Goal: Transaction & Acquisition: Purchase product/service

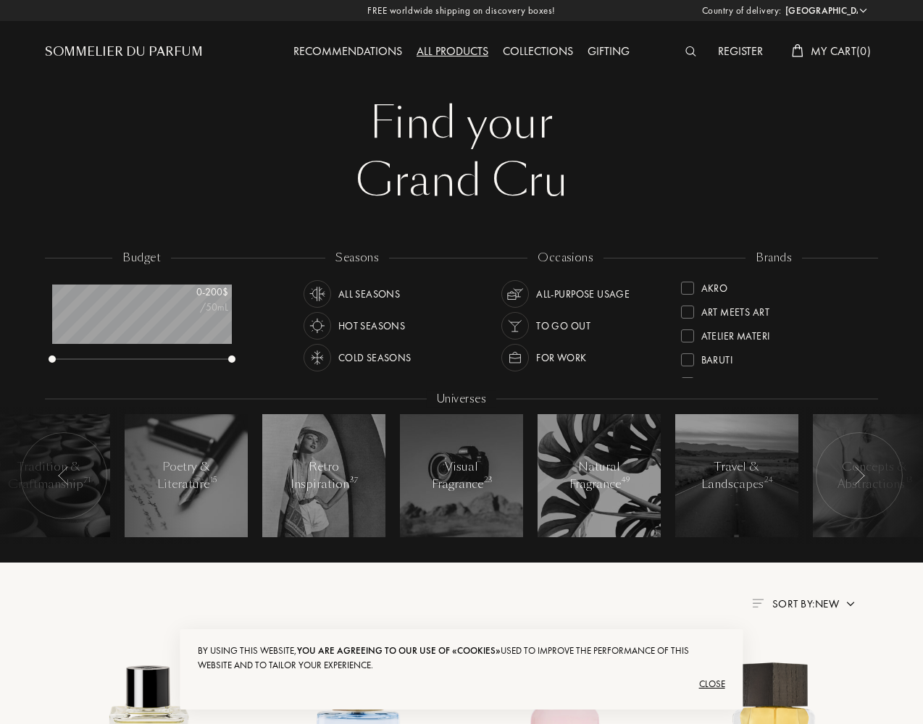
select select "US"
click at [461, 684] on div "Close" at bounding box center [461, 684] width 527 height 23
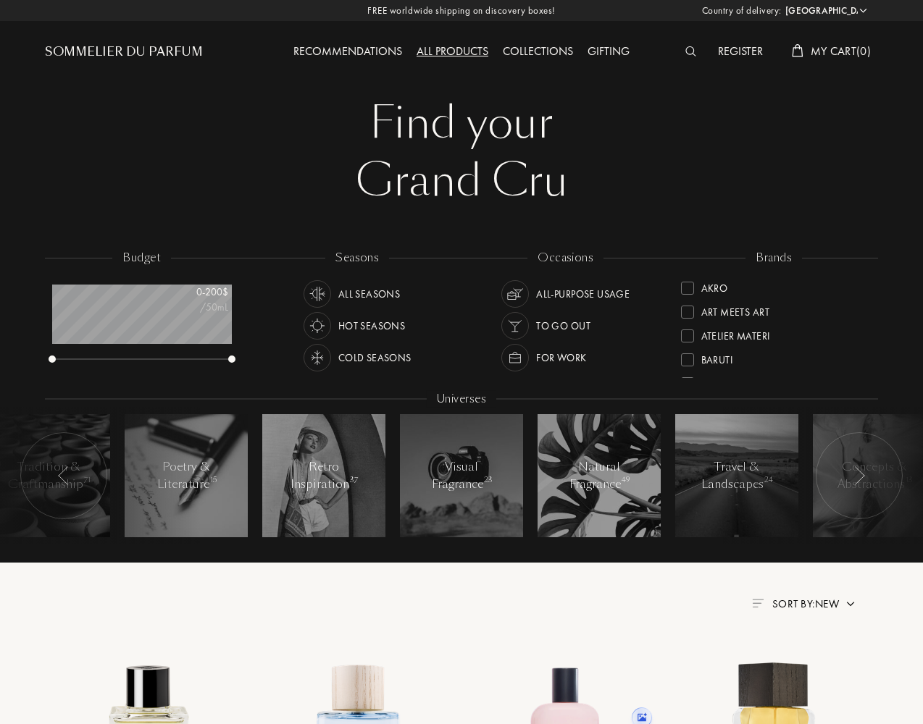
scroll to position [362, 0]
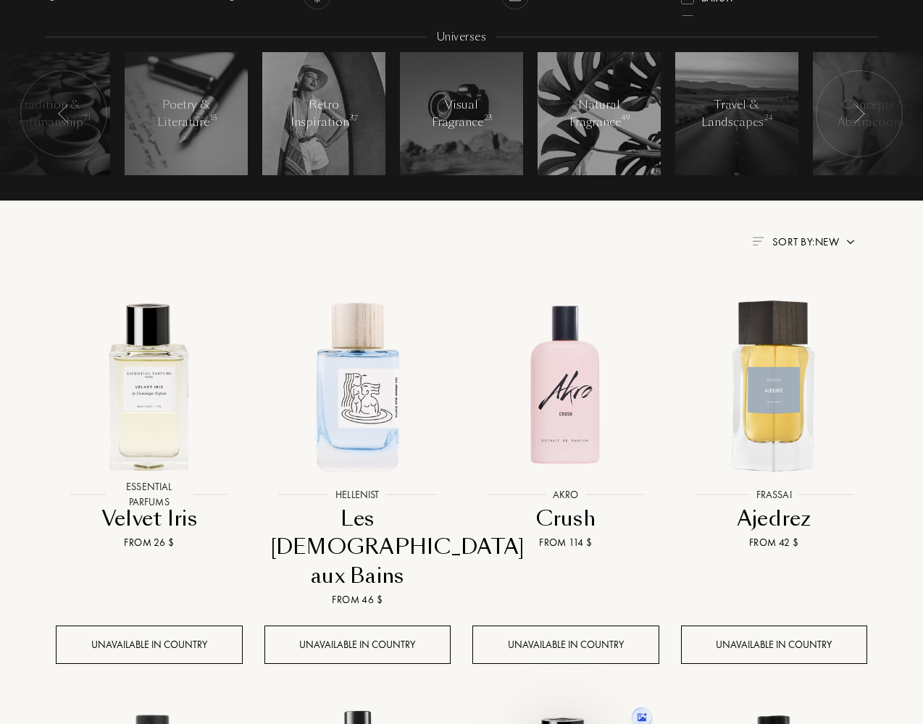
click at [149, 422] on img at bounding box center [149, 386] width 188 height 188
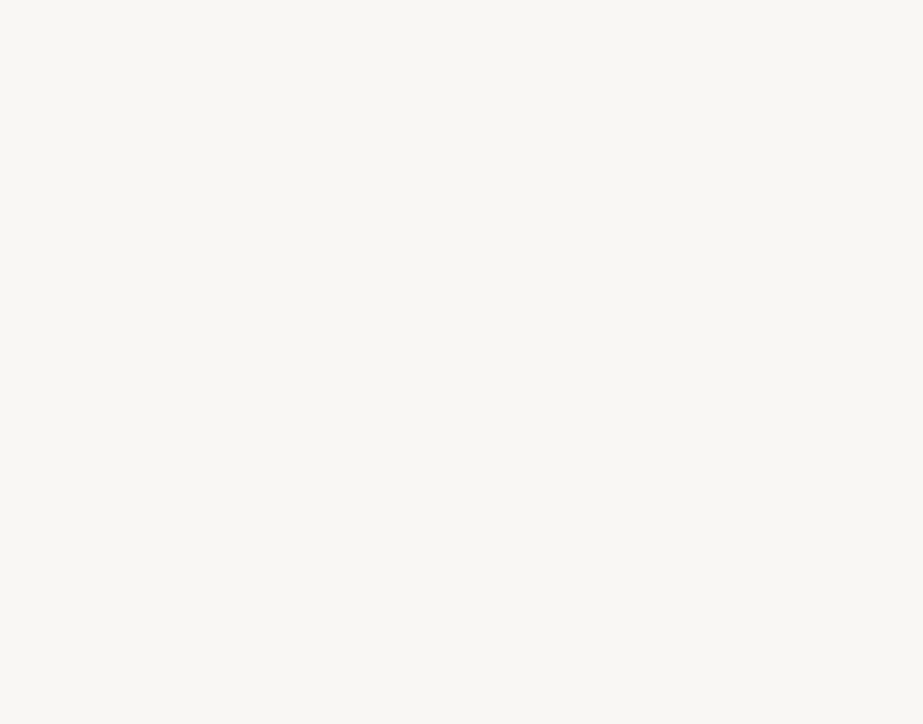
select select "US"
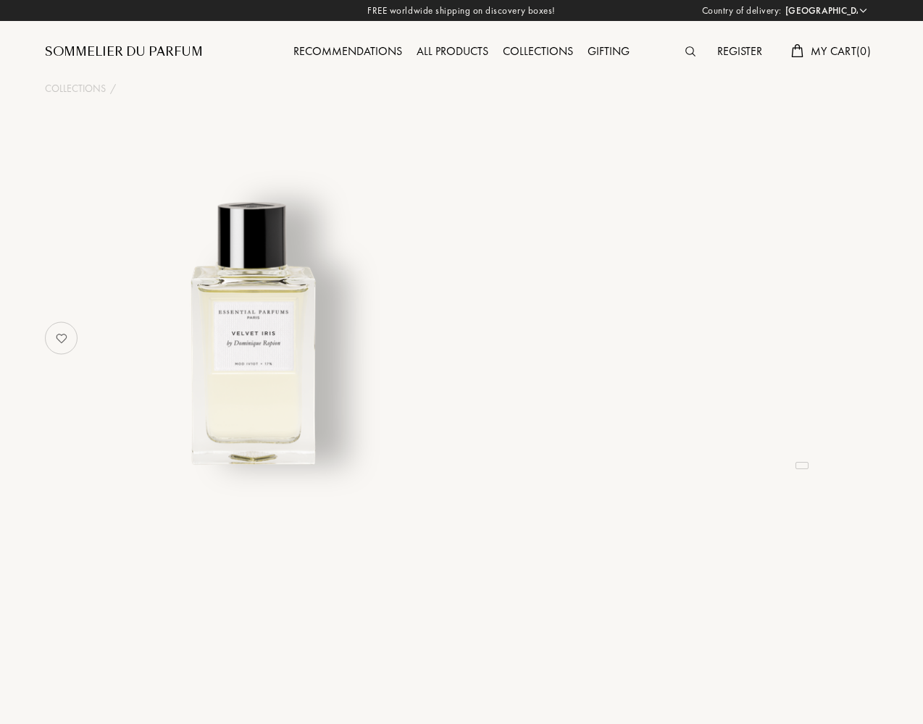
select select "3"
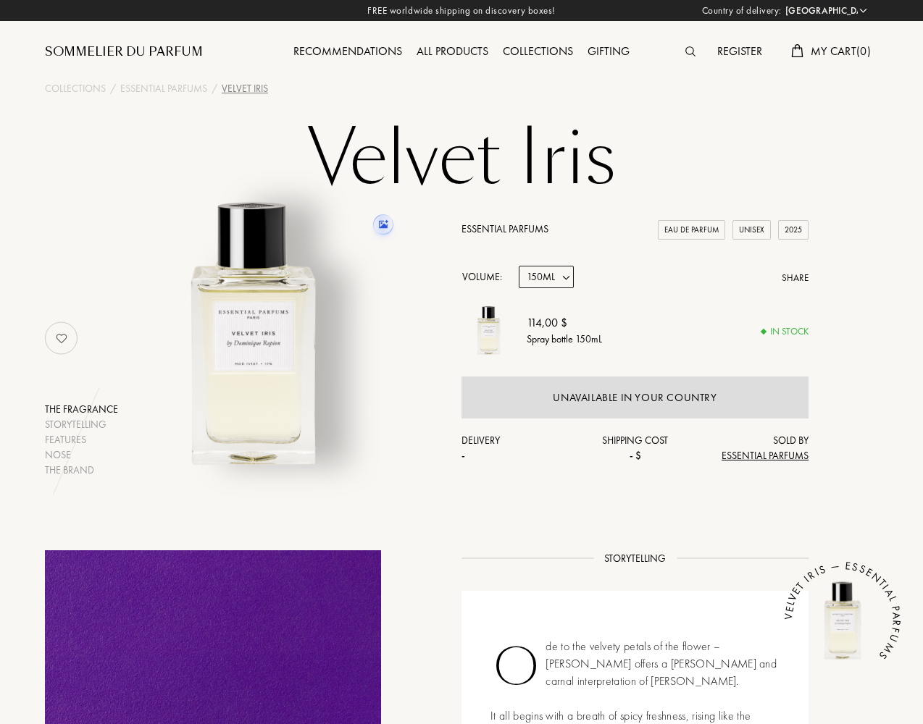
select select "2"
click at [382, 225] on icon at bounding box center [383, 224] width 9 height 9
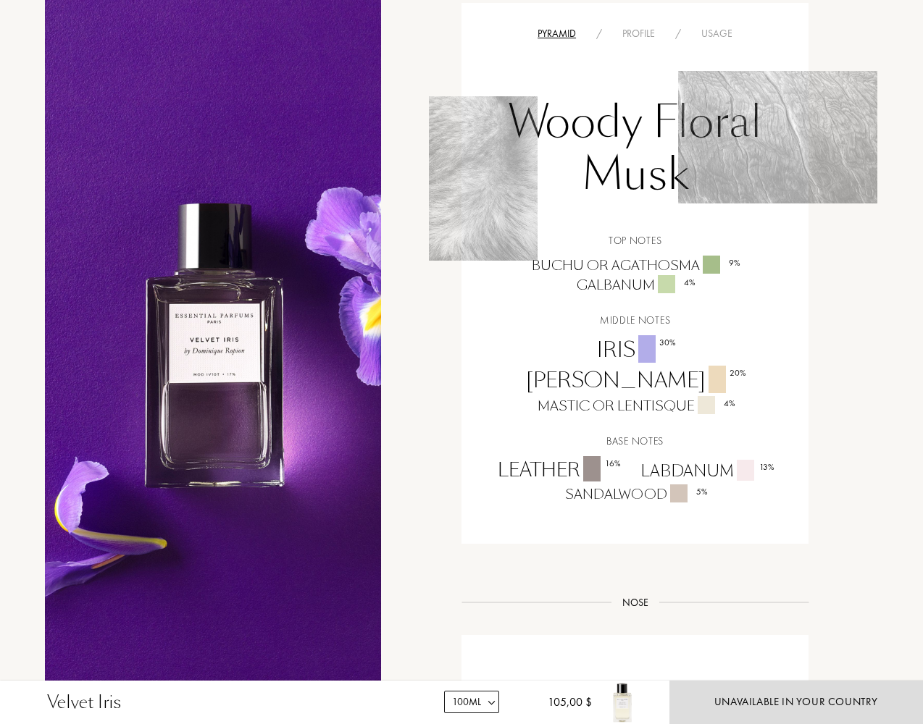
scroll to position [1449, 0]
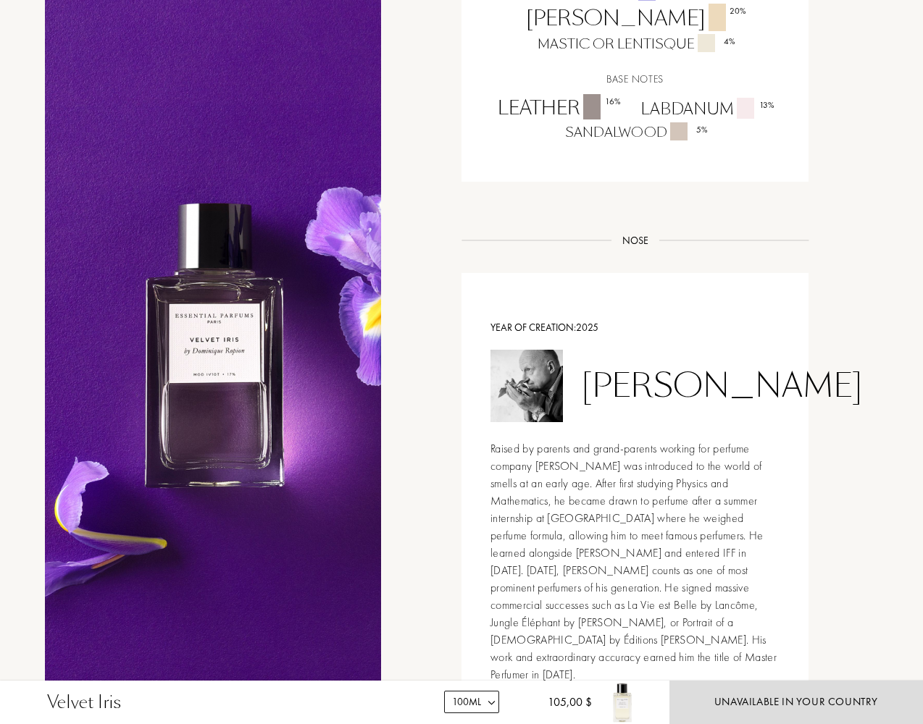
click at [796, 703] on div "Unavailable in your country" at bounding box center [796, 702] width 164 height 17
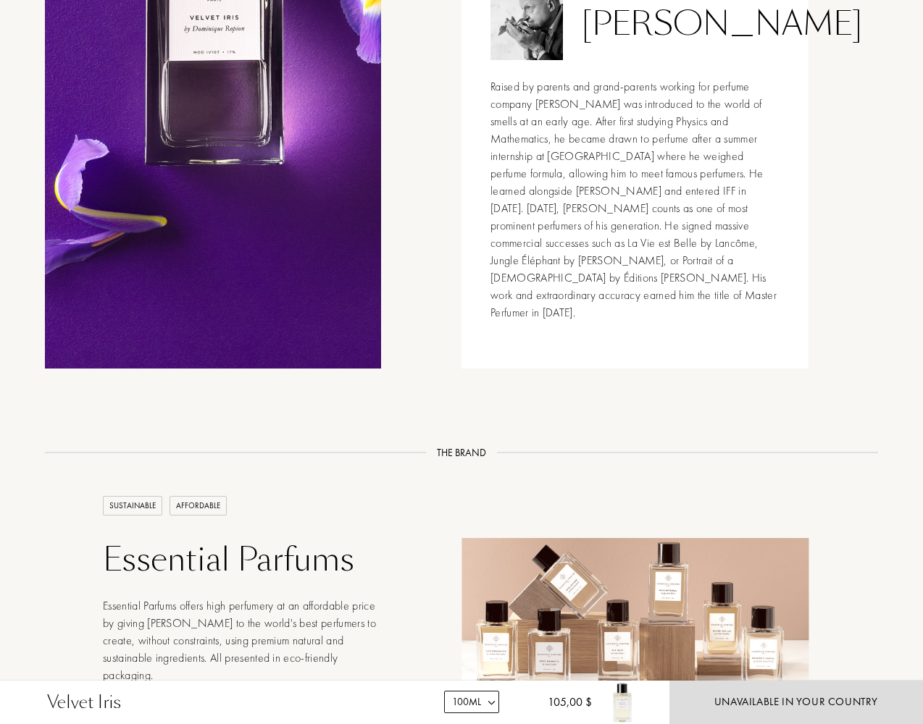
scroll to position [2173, 0]
